Goal: Task Accomplishment & Management: Use online tool/utility

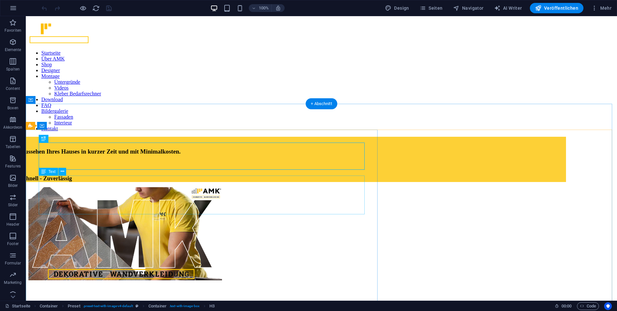
scroll to position [244, 0]
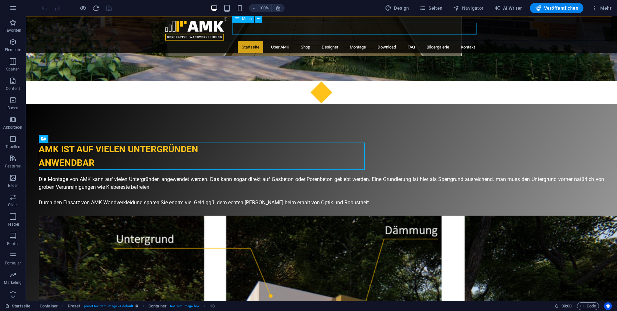
click at [245, 41] on nav "Startseite Über AMK Shop Designer Montage Untergründe Videos Kleber Bedarfsrech…" at bounding box center [321, 47] width 315 height 12
select select
select select "9"
select select
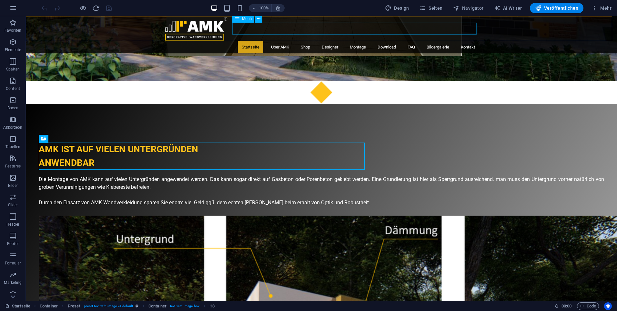
select select "8"
select select
select select "11"
select select
select select "12"
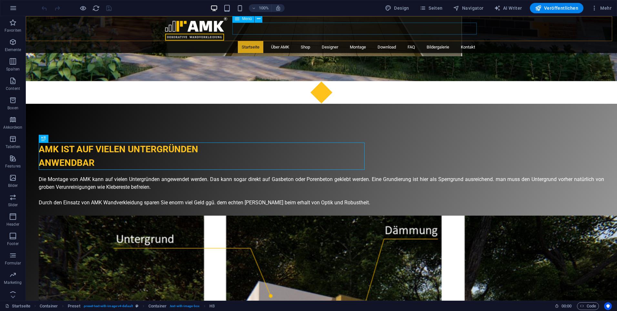
select select
select select "7"
select select
select select "5"
select select
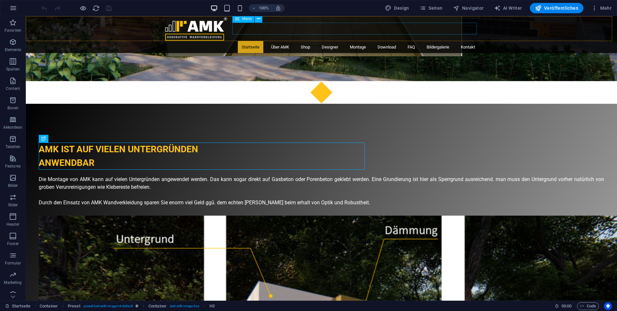
select select "16"
select select
select select "3"
select select
select select "4"
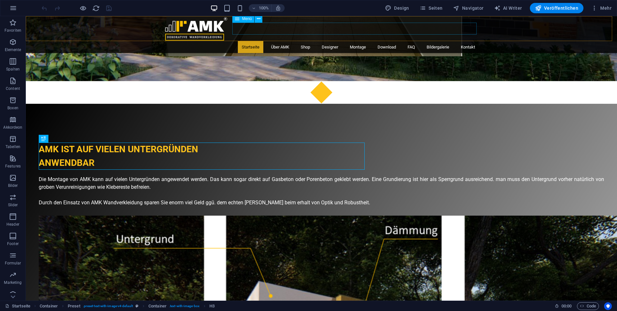
select select
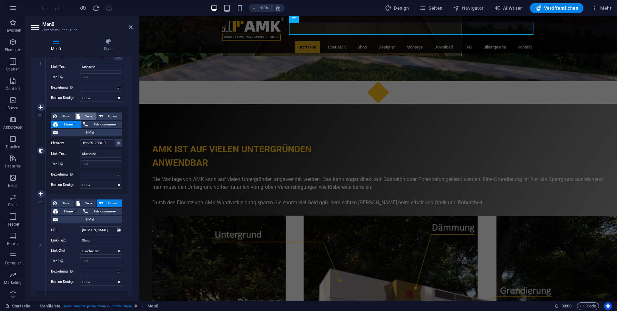
scroll to position [129, 0]
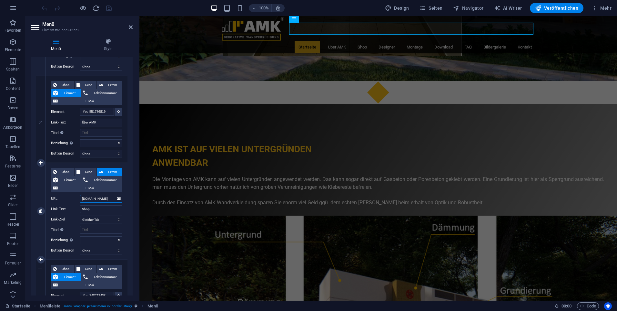
click at [99, 199] on input "[DOMAIN_NAME]" at bounding box center [101, 199] width 42 height 8
drag, startPoint x: 110, startPoint y: 199, endPoint x: 58, endPoint y: 202, distance: 52.0
click at [52, 203] on div "Ohne Seite Extern Element Telefonnummer E-Mail Seite Startseite Datenschutz AGB…" at bounding box center [86, 206] width 71 height 76
paste input "[URL][DOMAIN_NAME]"
type input "[URL][DOMAIN_NAME]"
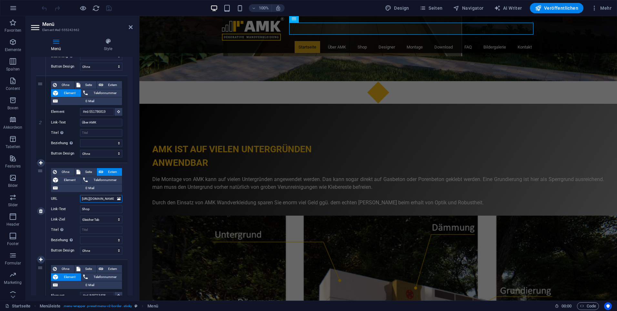
scroll to position [0, 4]
select select
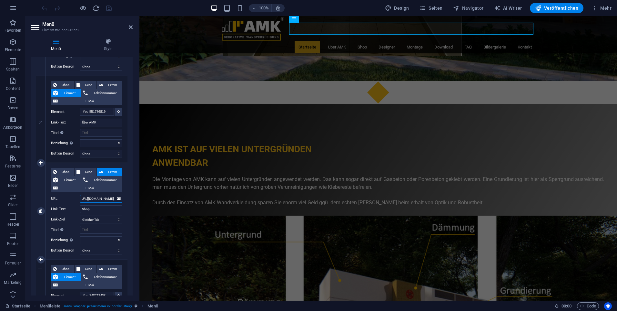
select select
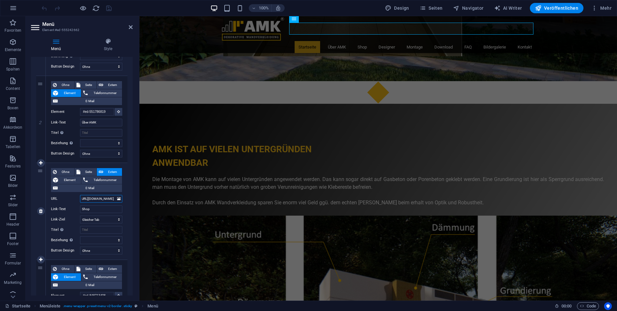
select select
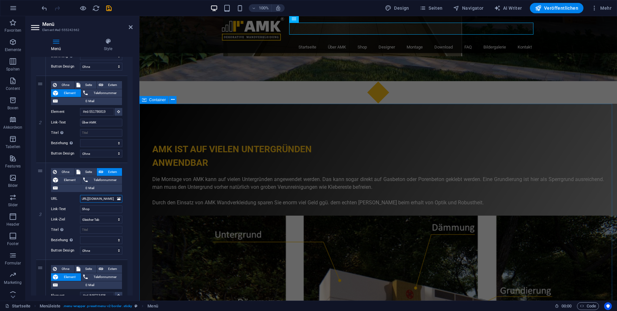
type input "[URL][DOMAIN_NAME]"
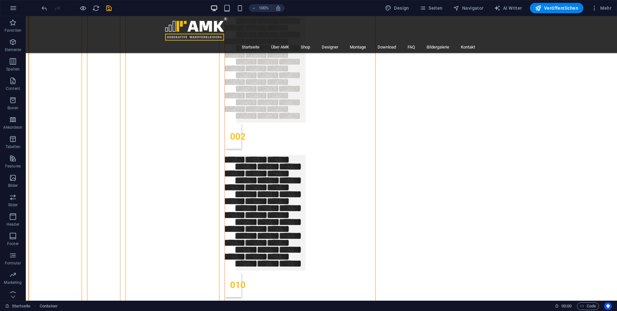
scroll to position [8420, 0]
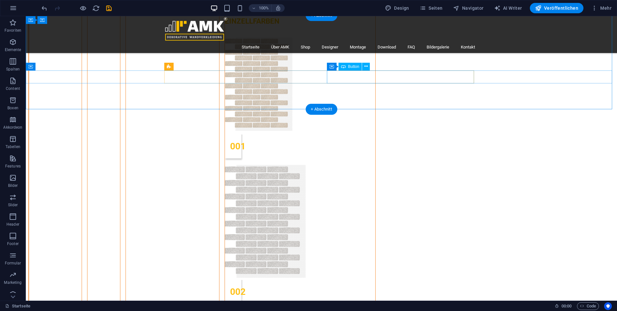
select select "px"
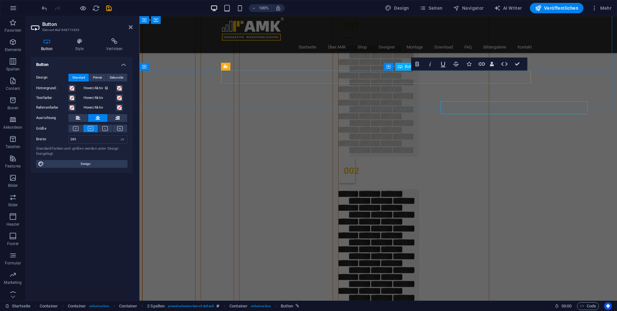
scroll to position [8390, 0]
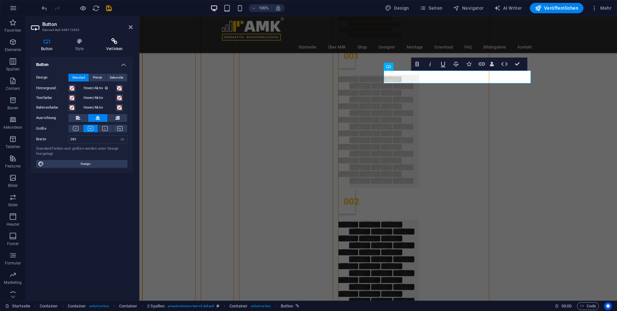
click at [113, 47] on h4 "Verlinken" at bounding box center [114, 45] width 36 height 14
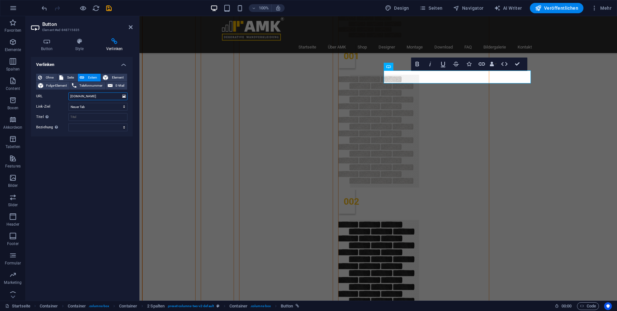
drag, startPoint x: 99, startPoint y: 95, endPoint x: 50, endPoint y: 99, distance: 49.9
click at [52, 100] on div "URL [DOMAIN_NAME]" at bounding box center [81, 96] width 91 height 8
paste input "[URL][DOMAIN_NAME]"
type input "[URL][DOMAIN_NAME]"
click at [100, 176] on div "Verlinken Ohne Seite Extern Element Folge-Element Telefonnummer E-Mail Seite St…" at bounding box center [82, 176] width 102 height 238
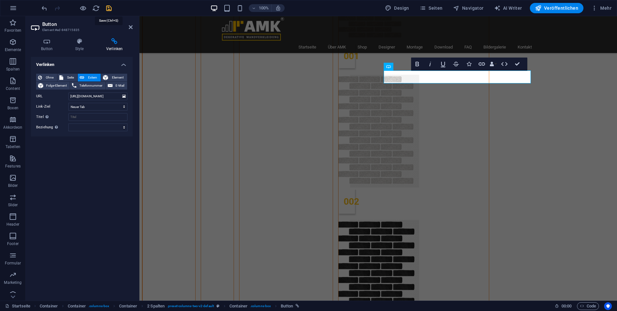
click at [108, 7] on icon "save" at bounding box center [108, 8] width 7 height 7
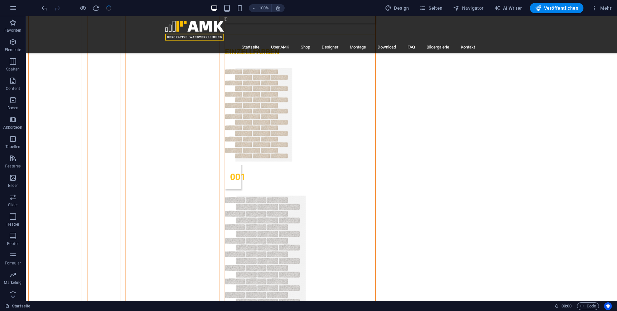
scroll to position [8420, 0]
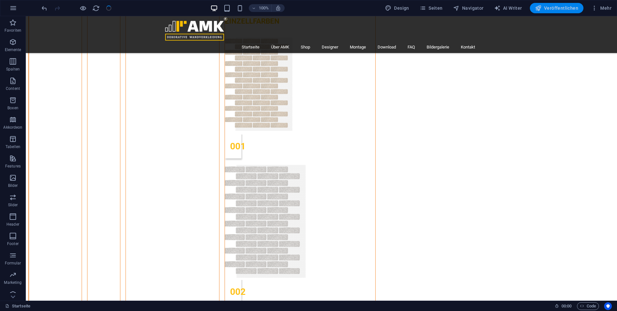
click at [563, 8] on span "Veröffentlichen" at bounding box center [556, 8] width 43 height 6
